Goal: Information Seeking & Learning: Understand process/instructions

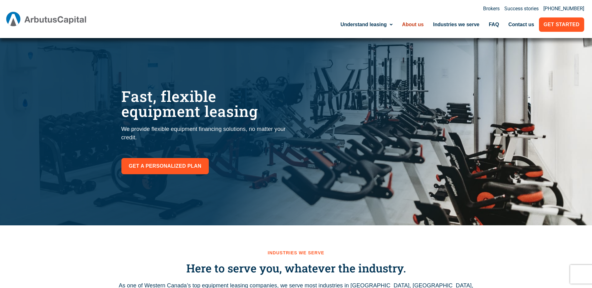
click at [413, 22] on link "About us" at bounding box center [412, 24] width 31 height 14
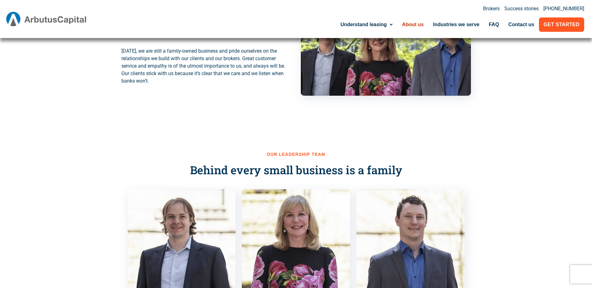
scroll to position [263, 0]
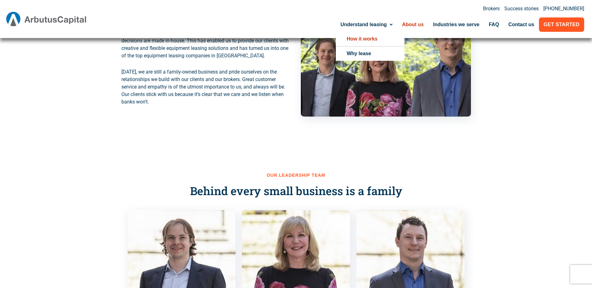
click at [374, 41] on link "How it works" at bounding box center [370, 39] width 69 height 14
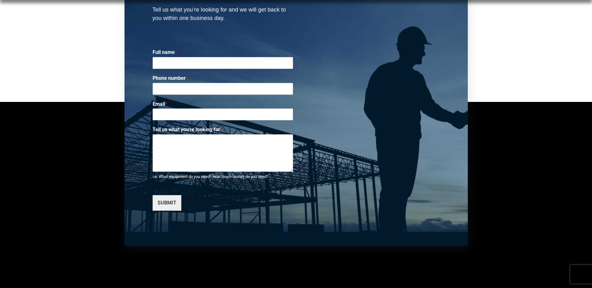
scroll to position [1947, 0]
